Goal: Transaction & Acquisition: Purchase product/service

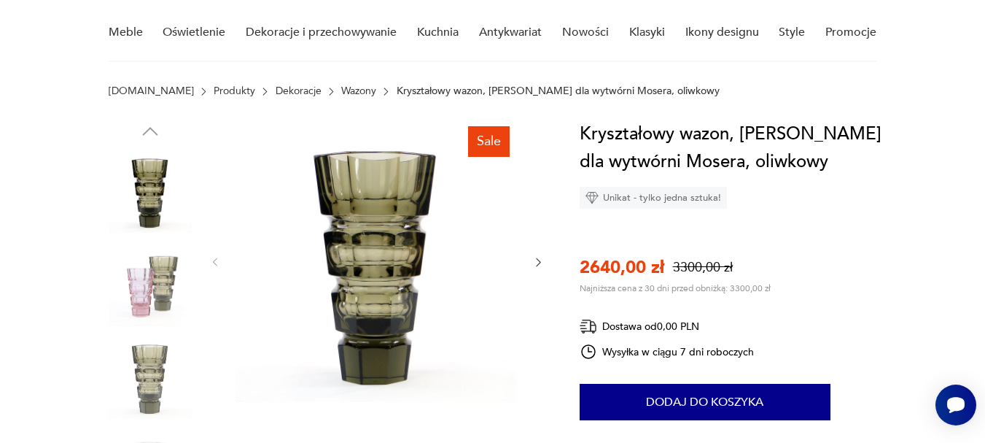
scroll to position [146, 0]
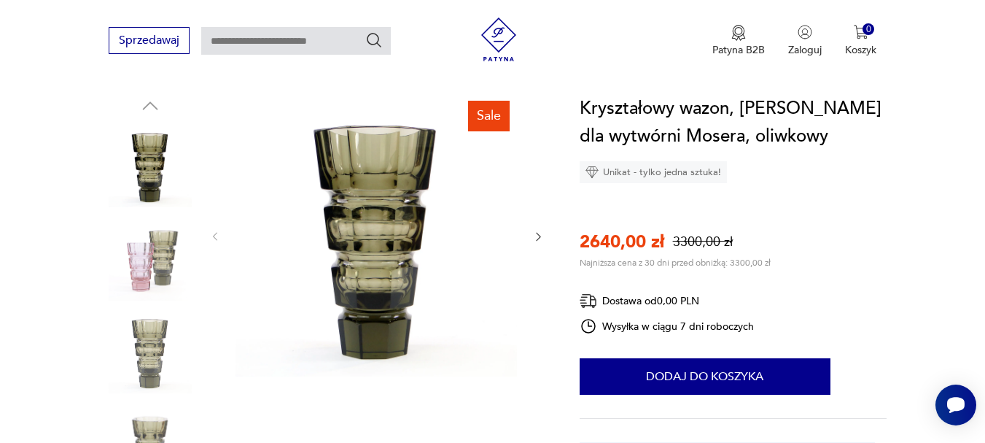
click at [539, 239] on icon "button" at bounding box center [538, 237] width 12 height 12
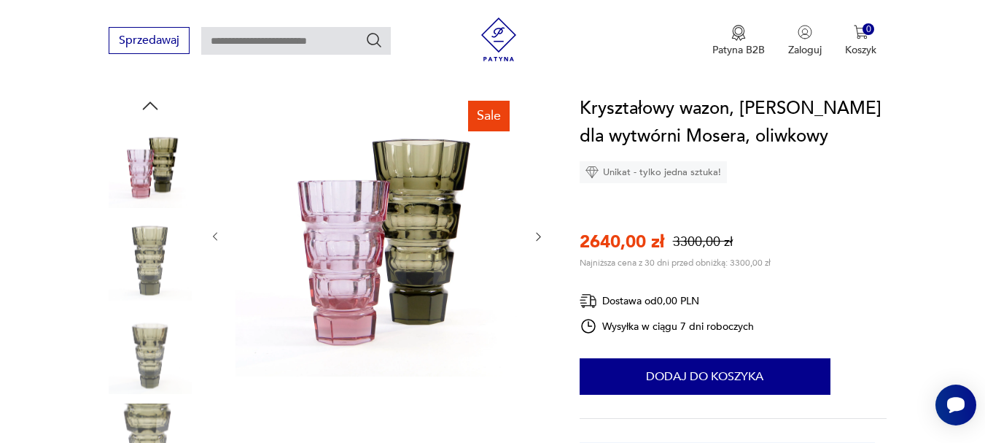
click at [539, 239] on icon "button" at bounding box center [538, 237] width 12 height 12
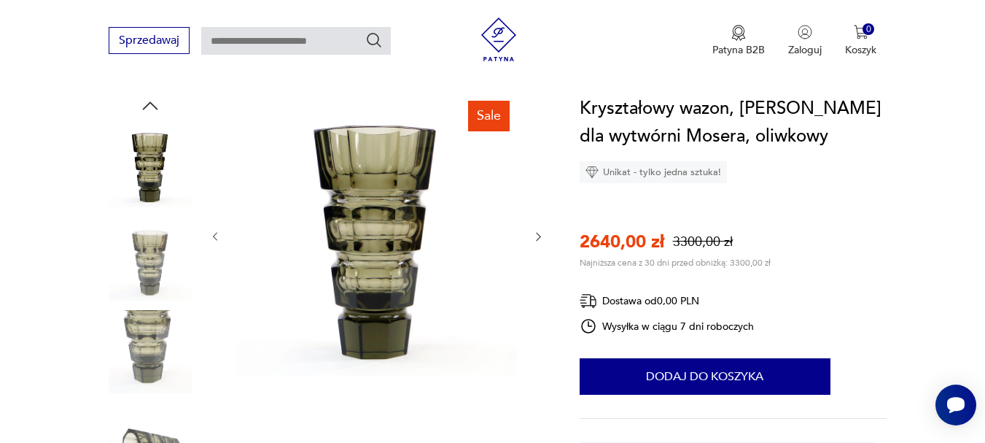
click at [539, 239] on icon "button" at bounding box center [538, 237] width 12 height 12
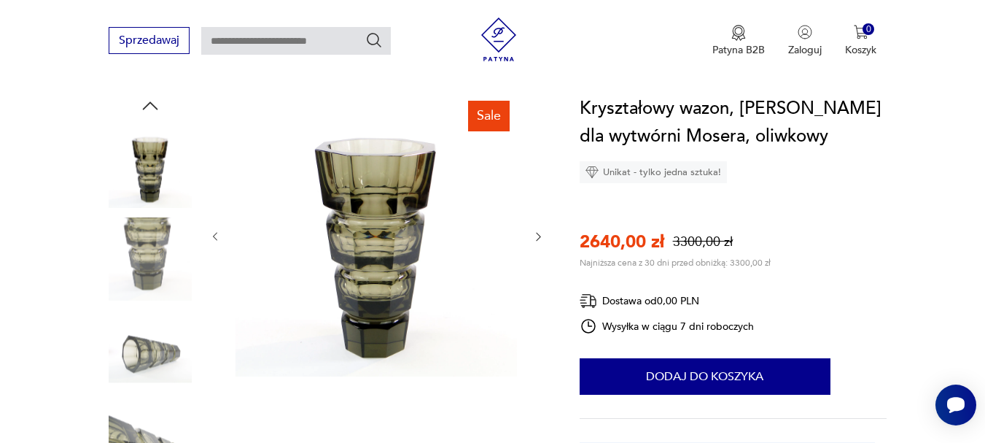
click at [539, 239] on icon "button" at bounding box center [538, 237] width 12 height 12
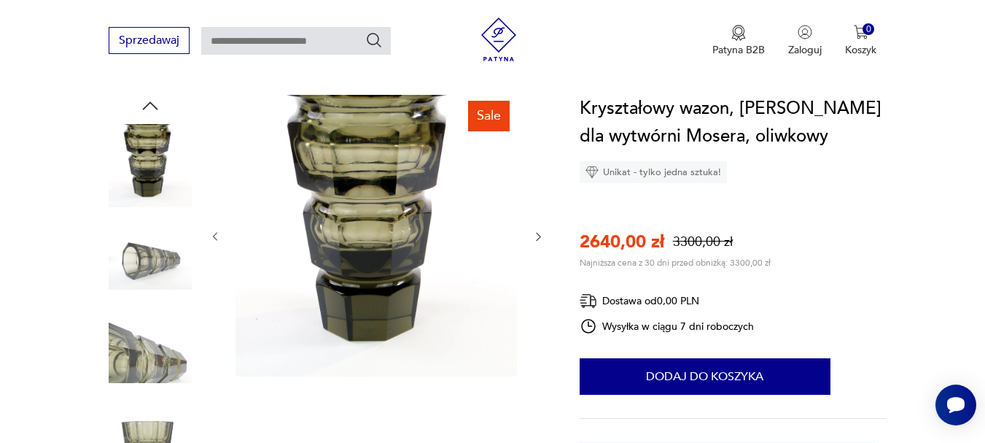
click at [539, 239] on icon "button" at bounding box center [538, 237] width 12 height 12
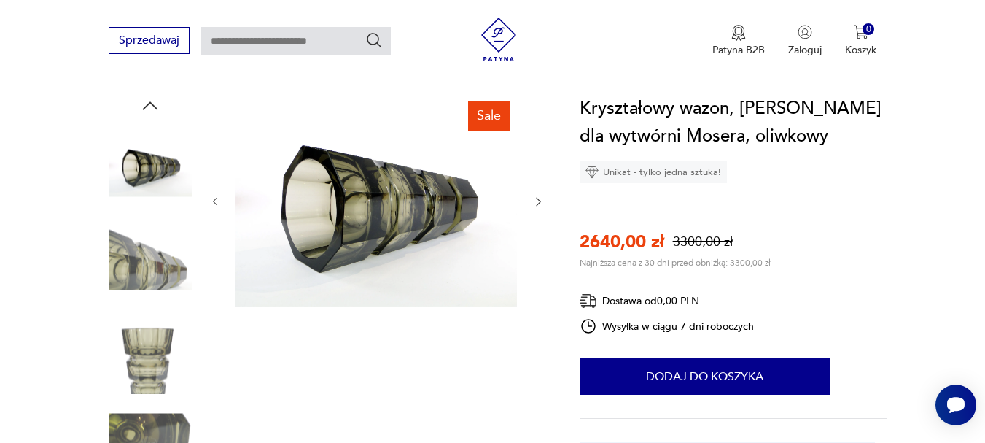
click at [541, 206] on icon "button" at bounding box center [538, 201] width 12 height 12
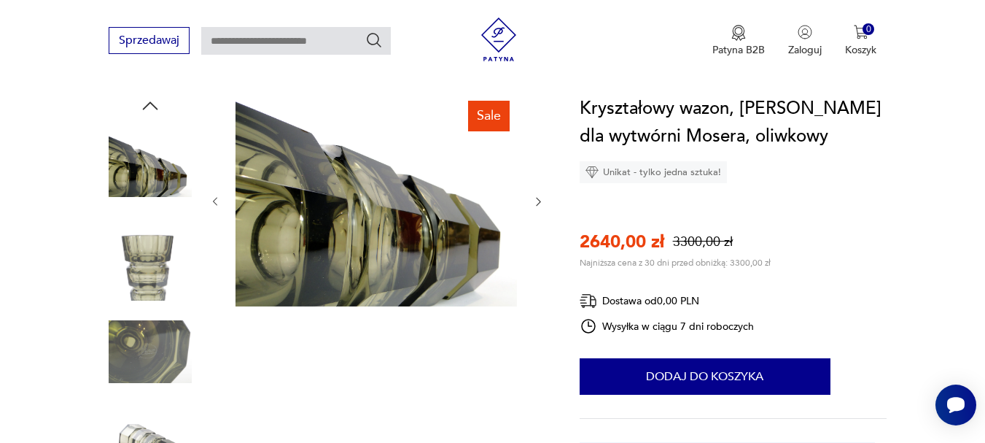
click at [541, 206] on icon "button" at bounding box center [538, 201] width 12 height 12
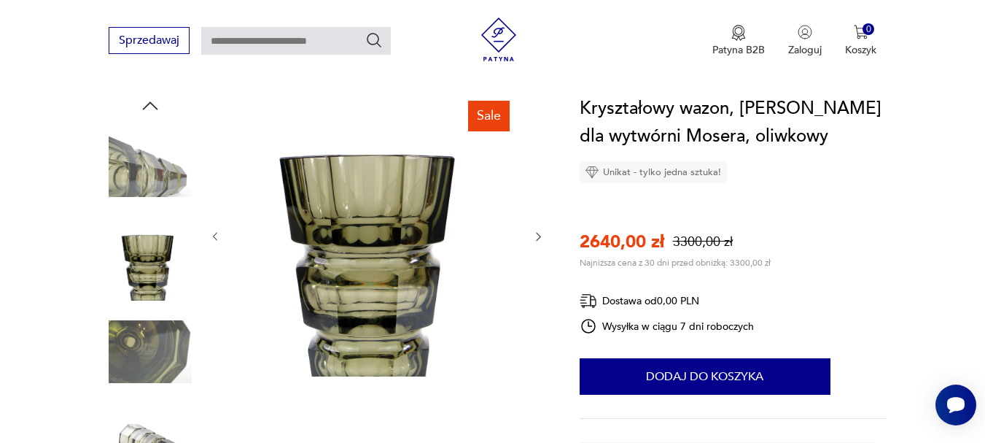
click at [534, 236] on icon "button" at bounding box center [538, 237] width 12 height 12
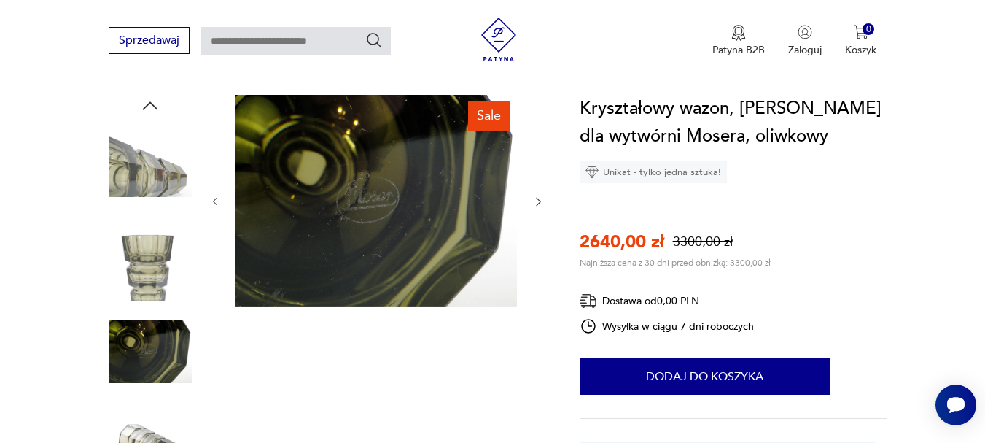
click at [363, 201] on img at bounding box center [377, 201] width 282 height 212
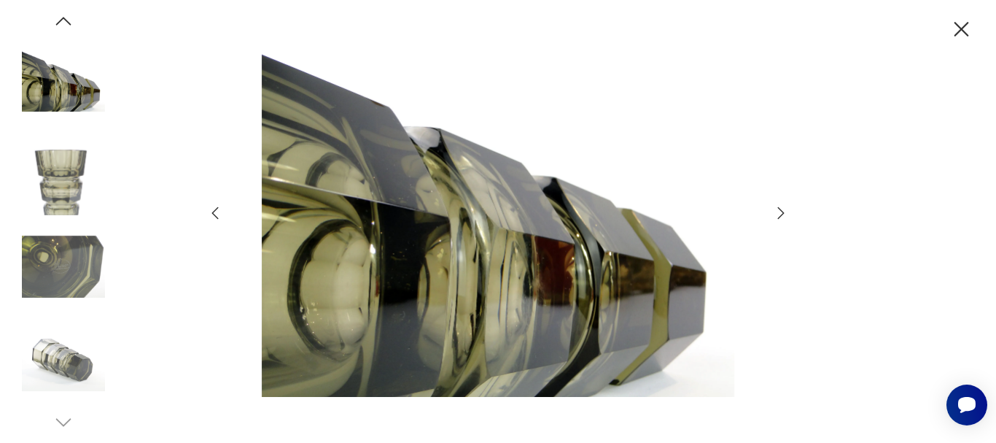
click at [64, 357] on img at bounding box center [63, 359] width 83 height 83
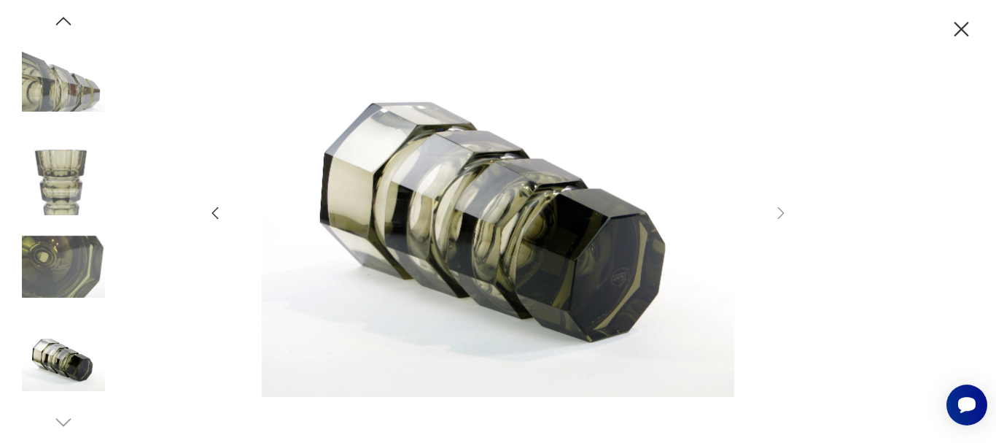
click at [66, 22] on icon "button" at bounding box center [64, 21] width 22 height 22
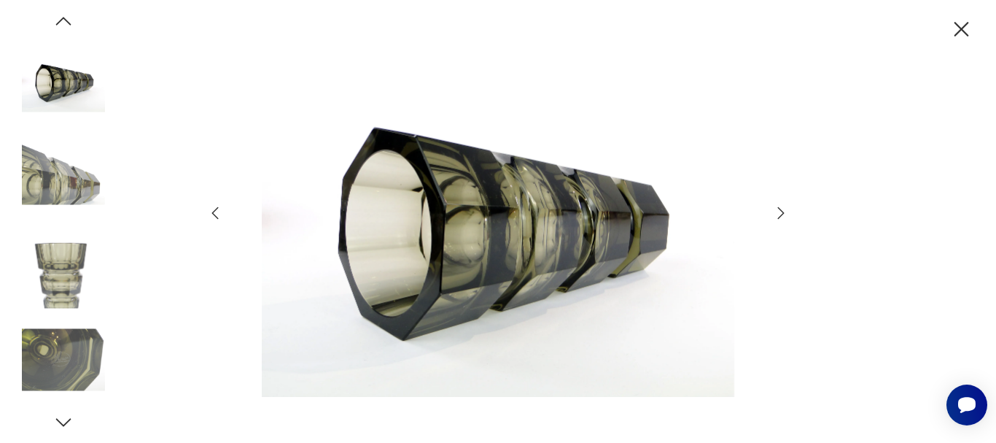
click at [66, 22] on icon "button" at bounding box center [64, 21] width 22 height 22
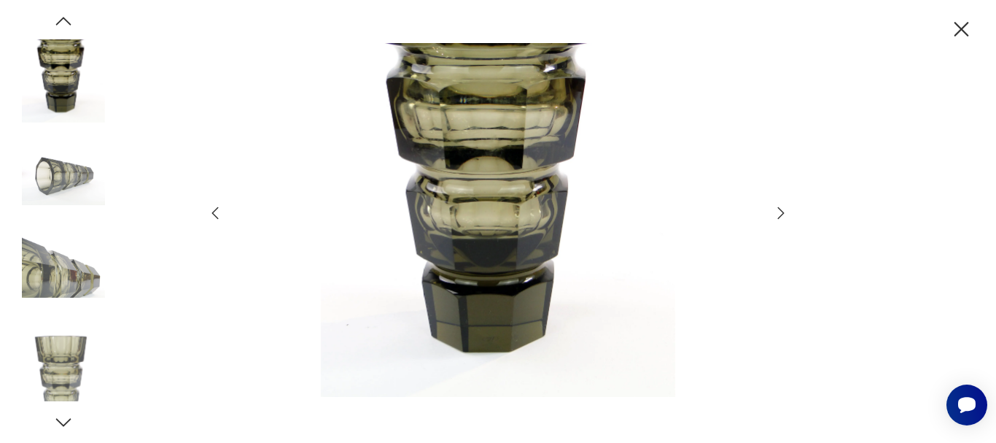
click at [66, 22] on icon "button" at bounding box center [64, 21] width 22 height 22
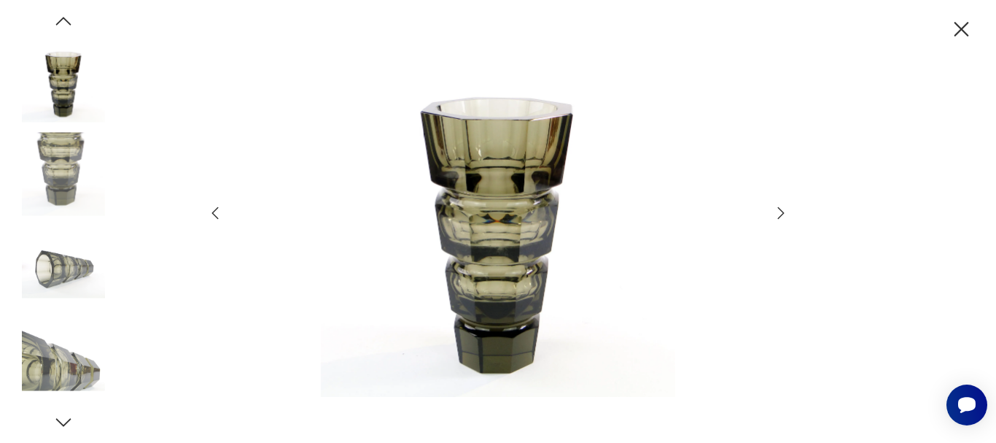
click at [66, 21] on icon "button" at bounding box center [64, 21] width 22 height 22
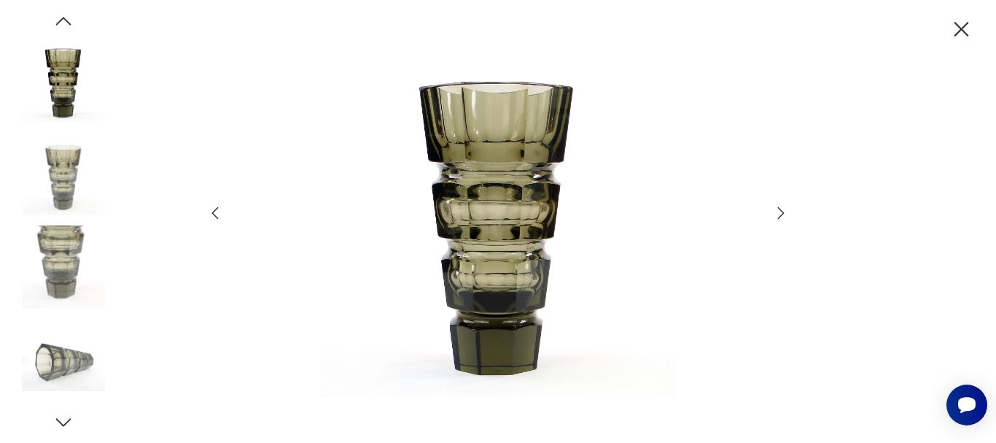
click at [66, 21] on icon "button" at bounding box center [63, 21] width 15 height 8
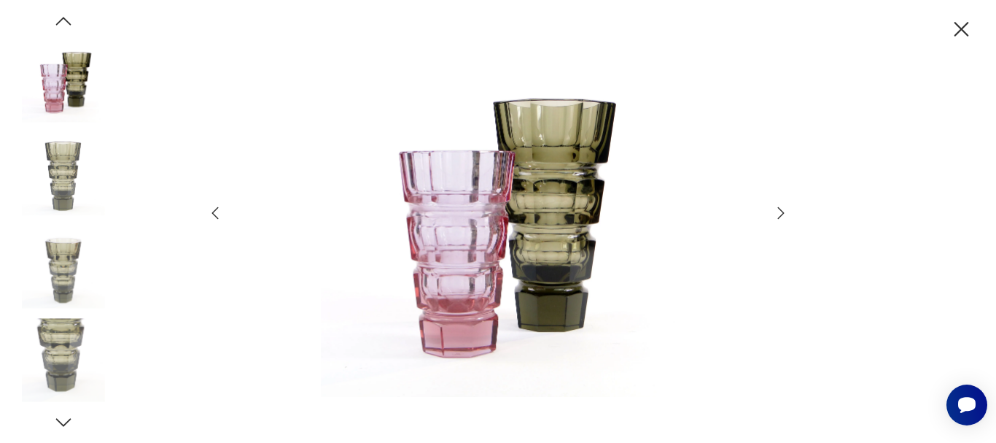
click at [66, 21] on icon "button" at bounding box center [63, 21] width 15 height 8
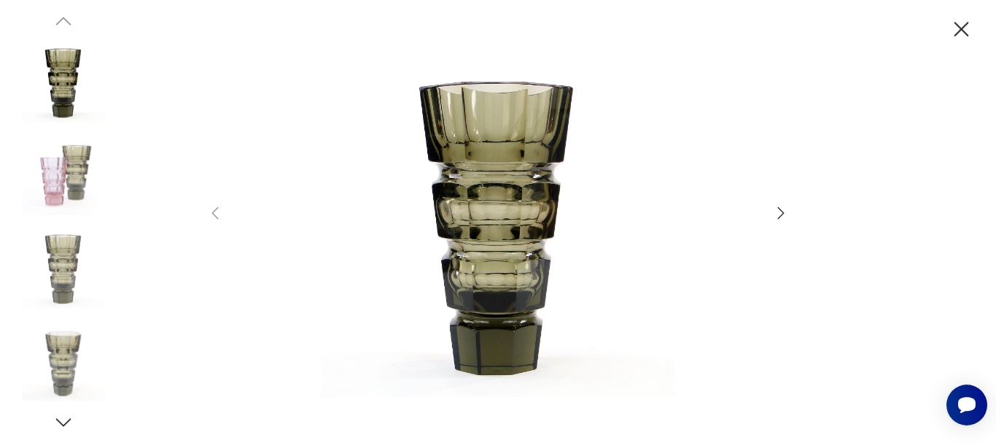
click at [61, 418] on icon "button" at bounding box center [64, 422] width 22 height 22
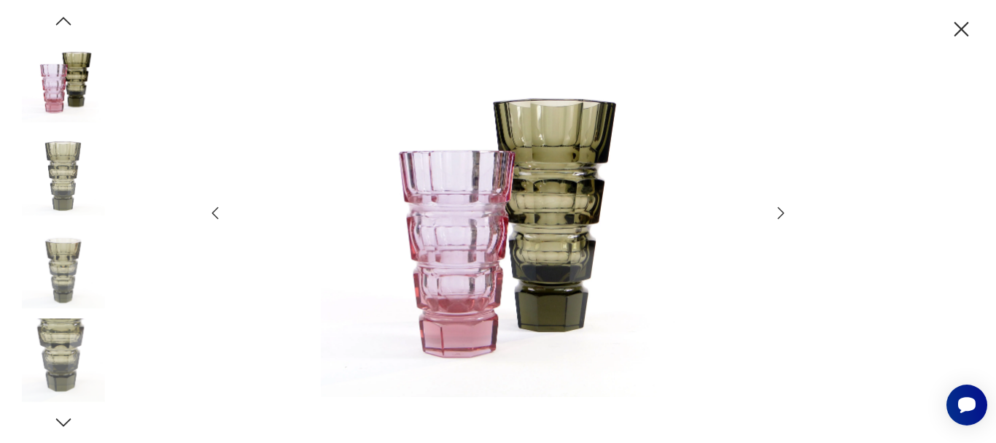
click at [61, 418] on icon "button" at bounding box center [64, 422] width 22 height 22
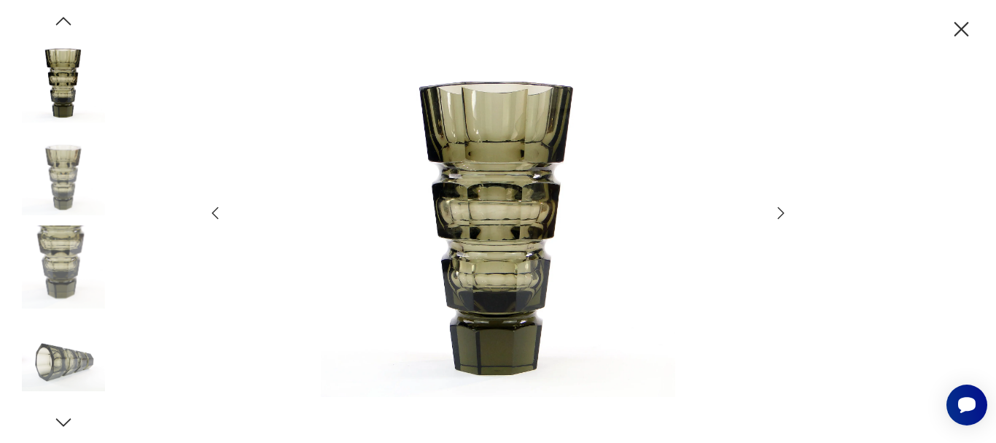
click at [61, 418] on icon "button" at bounding box center [64, 422] width 22 height 22
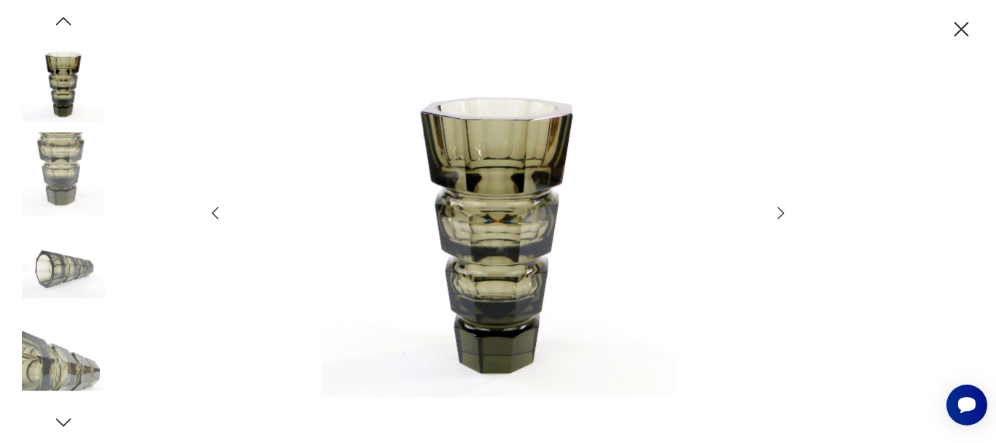
click at [61, 418] on icon "button" at bounding box center [64, 422] width 22 height 22
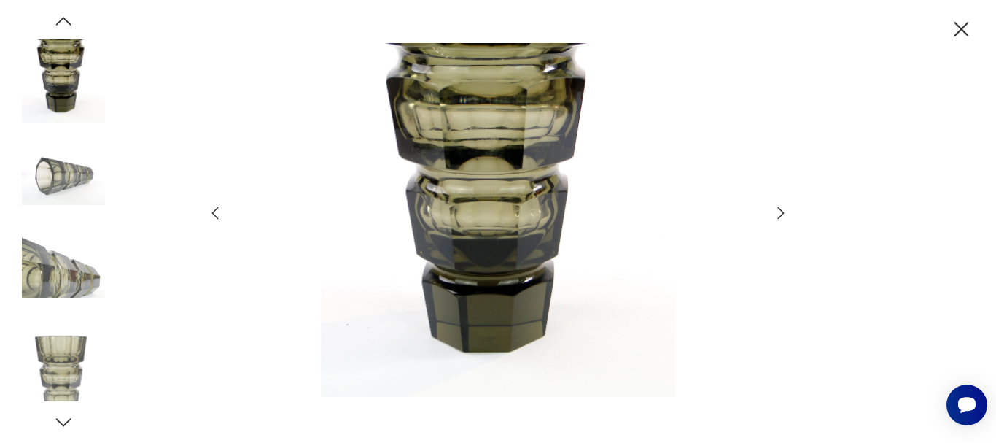
click at [61, 418] on icon "button" at bounding box center [64, 422] width 22 height 22
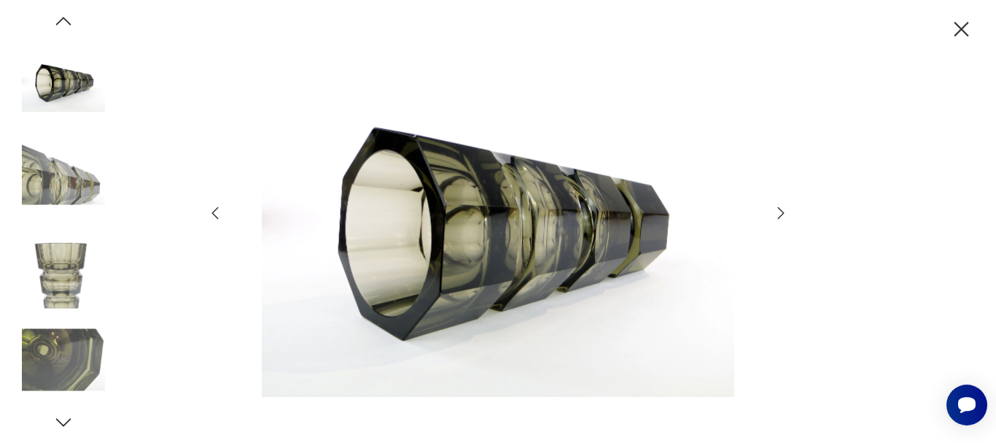
click at [61, 418] on icon "button" at bounding box center [64, 422] width 22 height 22
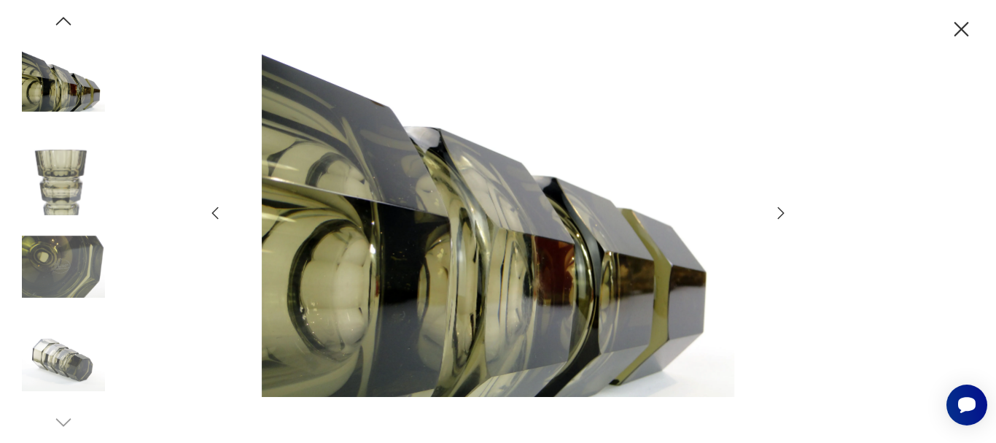
click at [780, 212] on icon "button" at bounding box center [781, 213] width 18 height 18
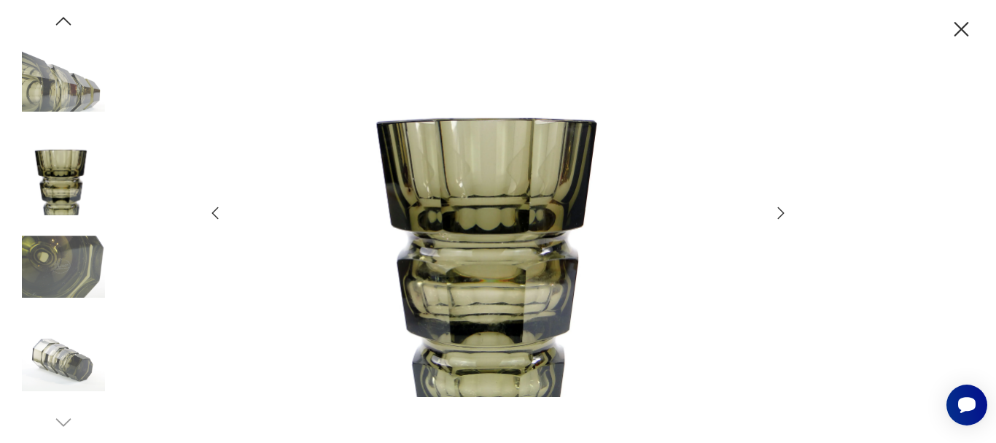
click at [780, 212] on icon "button" at bounding box center [781, 213] width 18 height 18
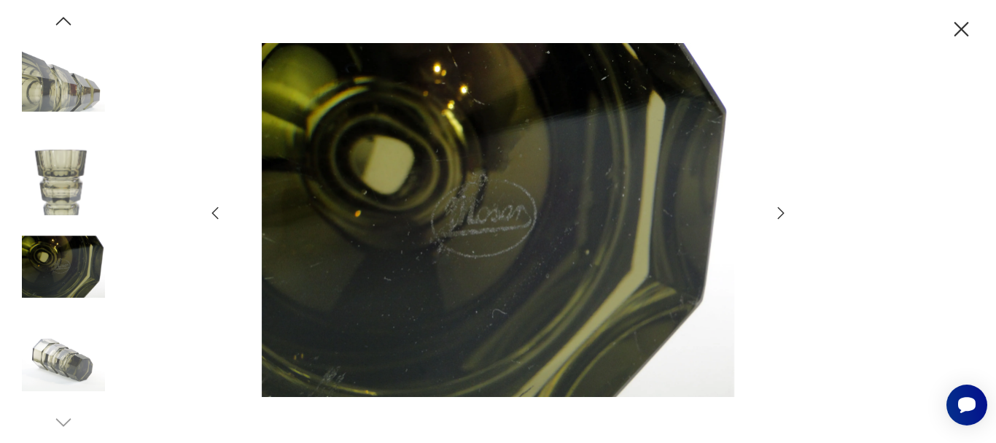
click at [961, 28] on icon "button" at bounding box center [962, 29] width 15 height 15
